Goal: Transaction & Acquisition: Purchase product/service

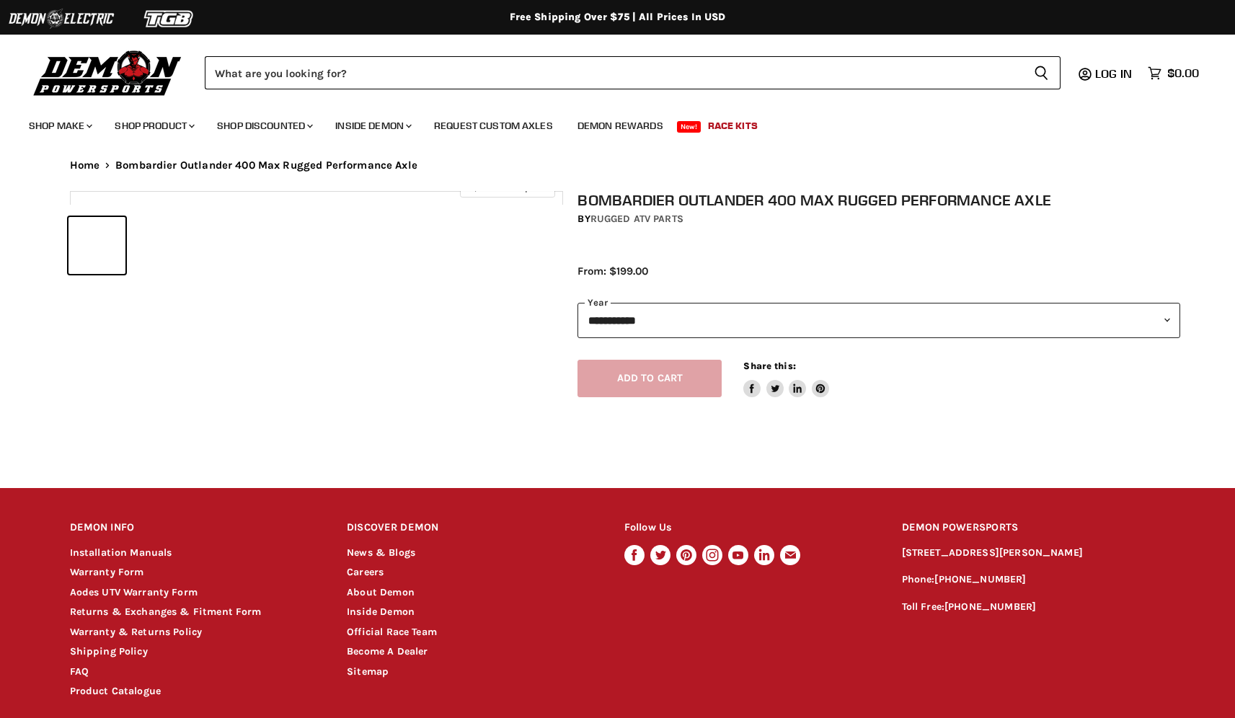
select select "******"
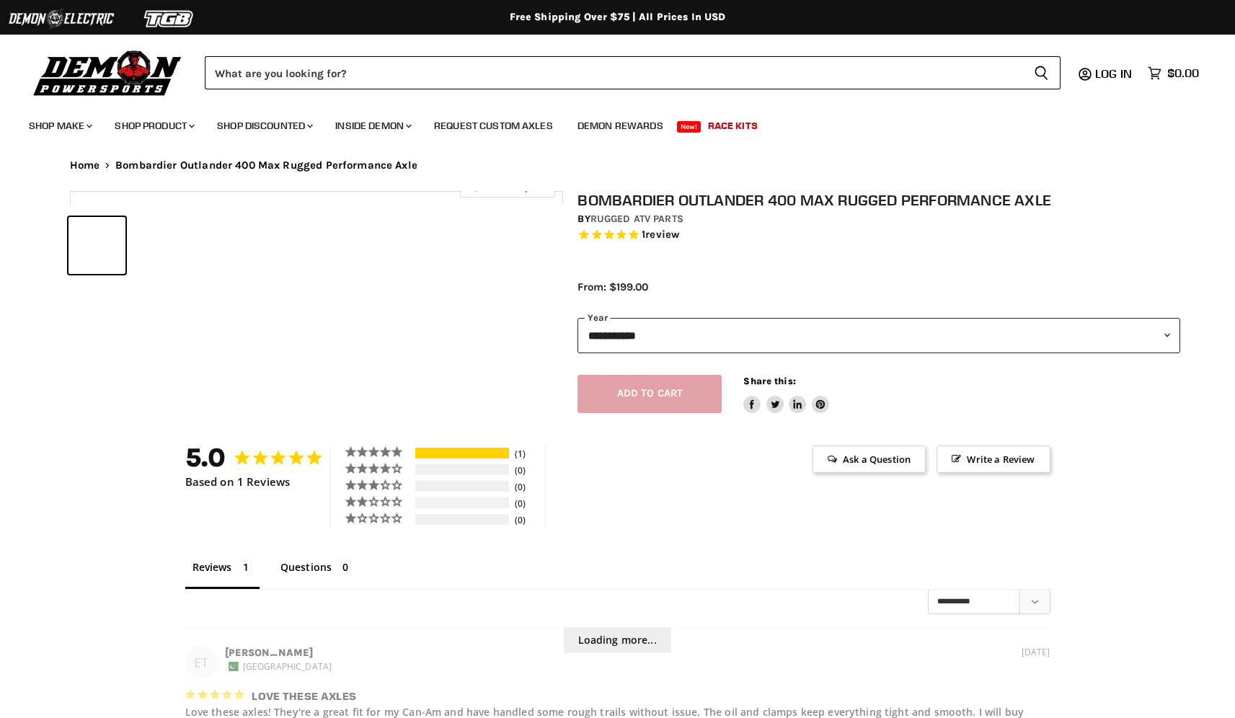
select select "******"
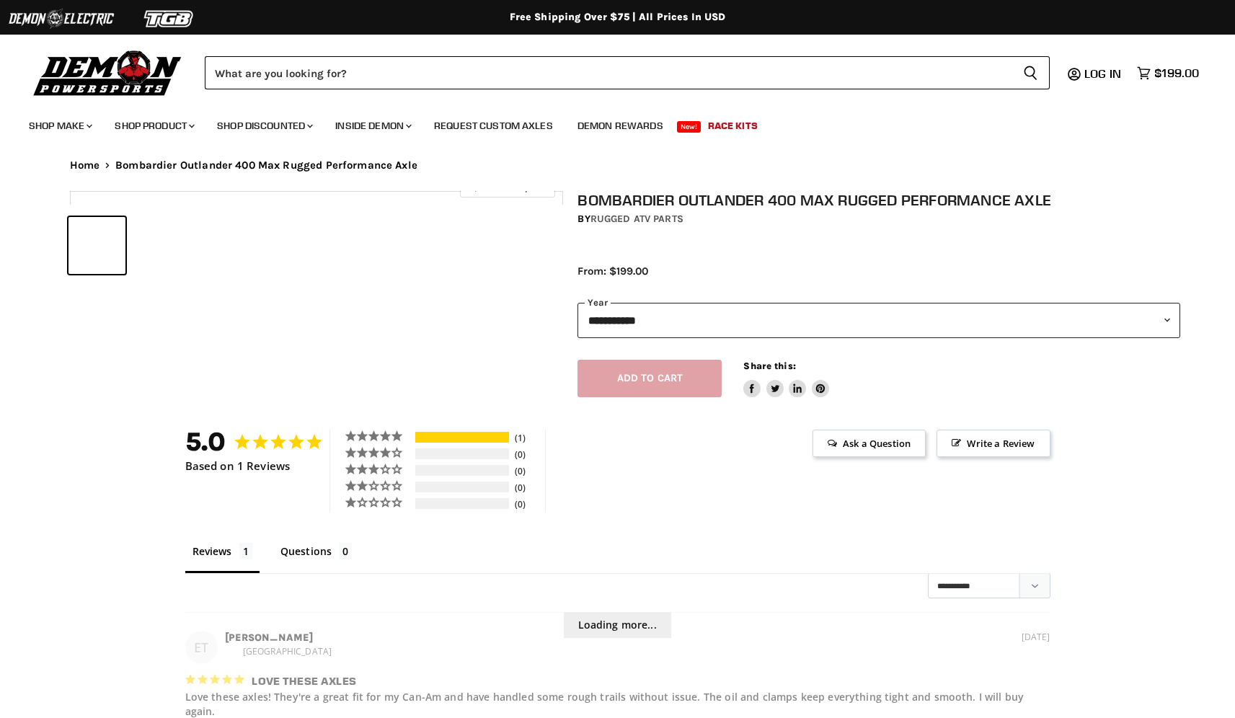
select select "******"
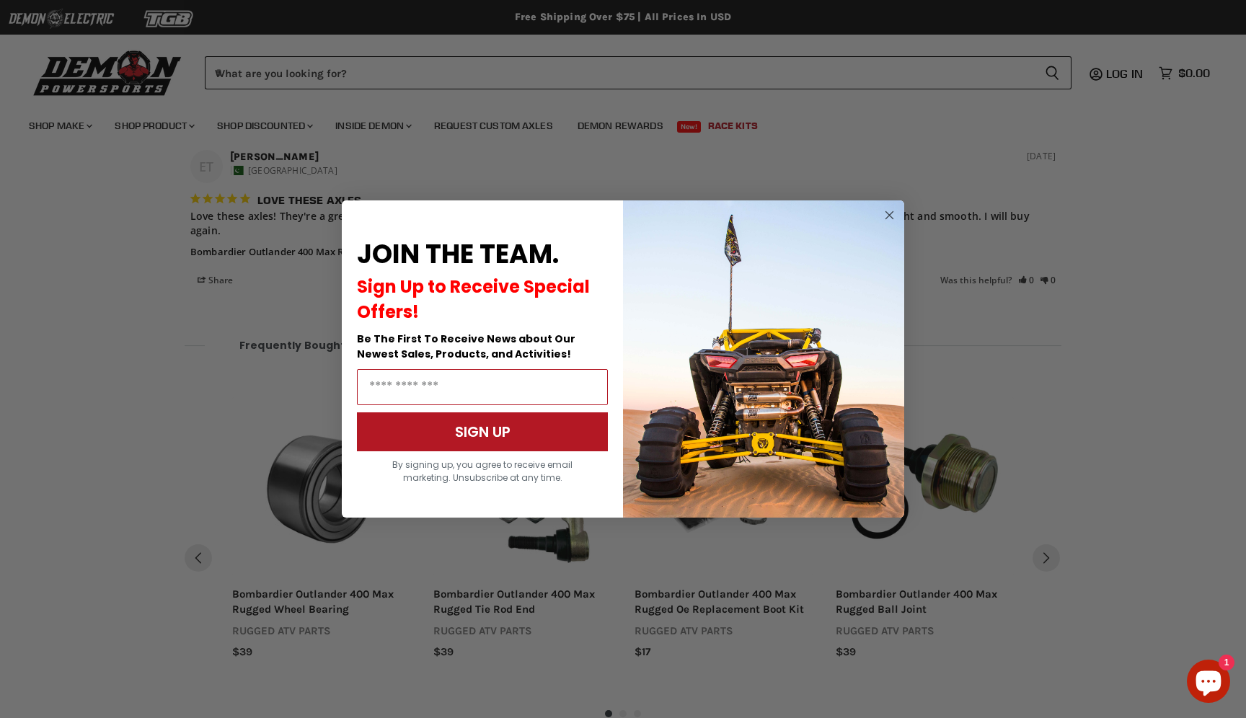
scroll to position [858, 0]
